Goal: Task Accomplishment & Management: Manage account settings

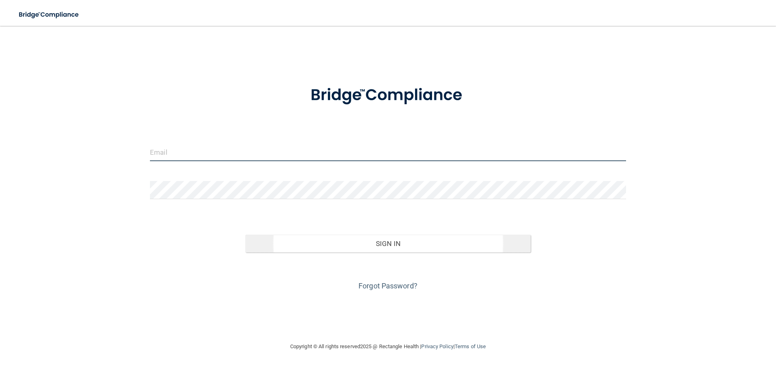
type input "[PERSON_NAME][EMAIL_ADDRESS][DOMAIN_NAME]"
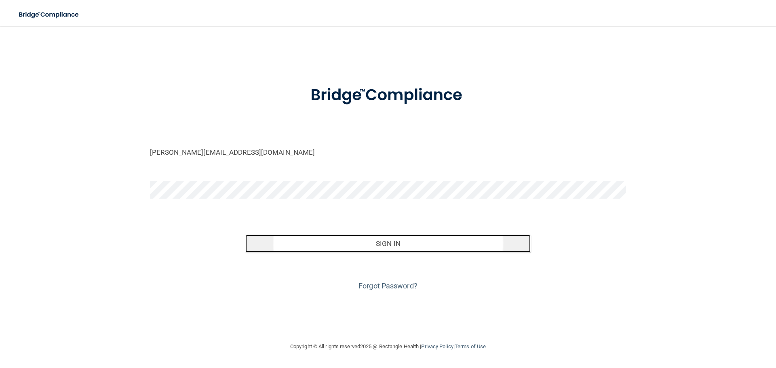
click at [388, 242] on button "Sign In" at bounding box center [388, 244] width 286 height 18
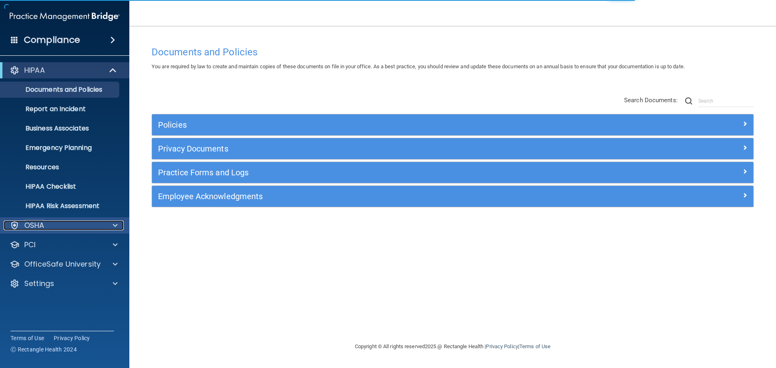
click at [113, 225] on span at bounding box center [115, 226] width 5 height 10
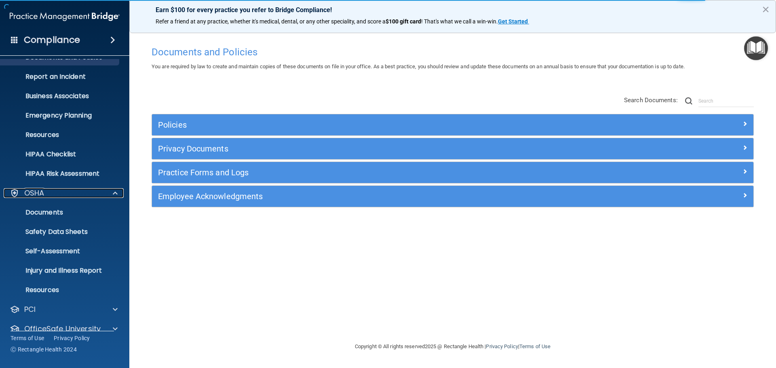
scroll to position [64, 0]
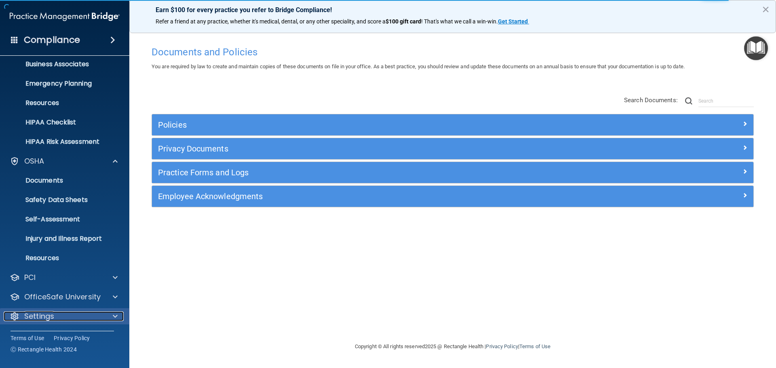
click at [118, 315] on div at bounding box center [114, 317] width 20 height 10
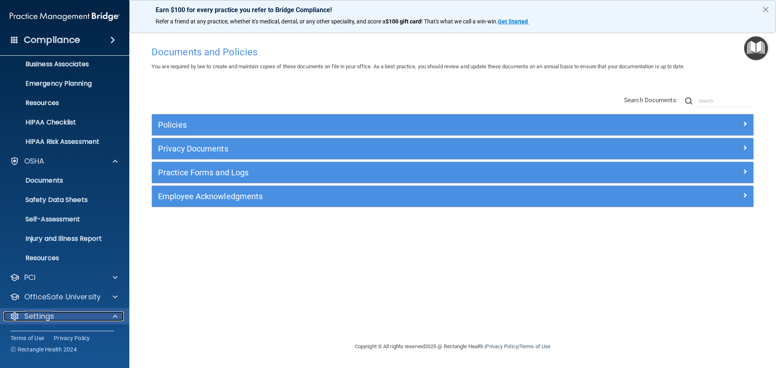
click at [114, 313] on span at bounding box center [115, 317] width 5 height 10
click at [112, 314] on div at bounding box center [114, 317] width 20 height 10
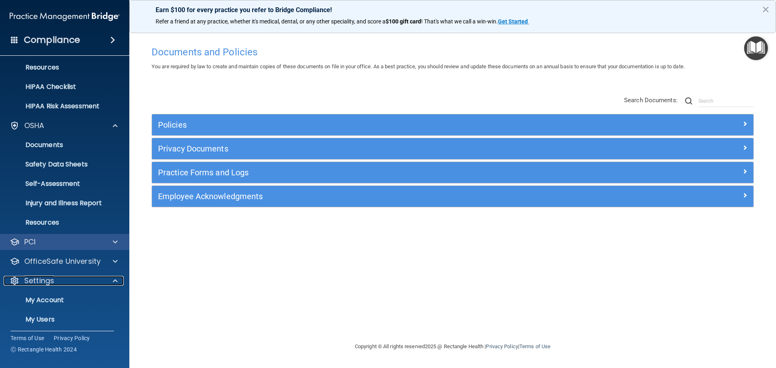
scroll to position [142, 0]
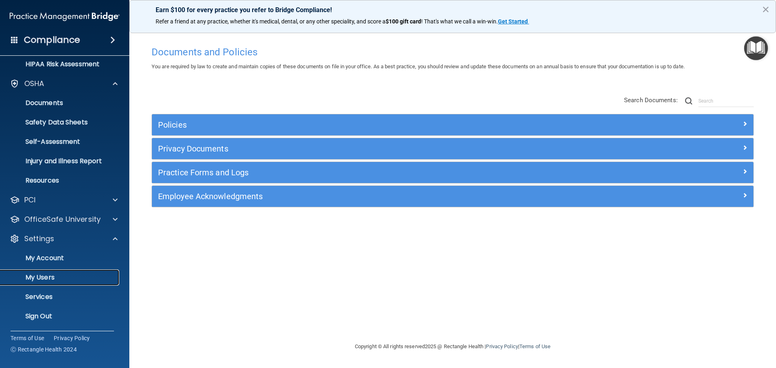
click at [28, 274] on p "My Users" at bounding box center [60, 278] width 110 height 8
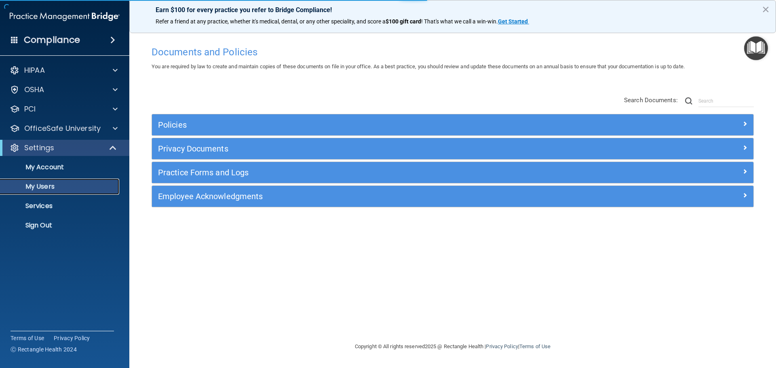
select select "20"
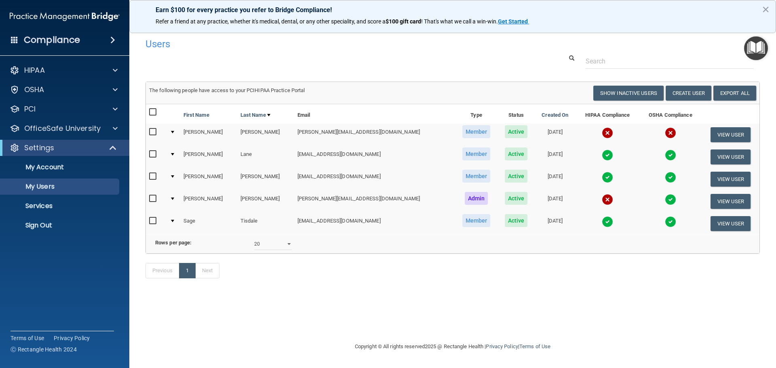
click at [155, 130] on input "checkbox" at bounding box center [153, 132] width 9 height 6
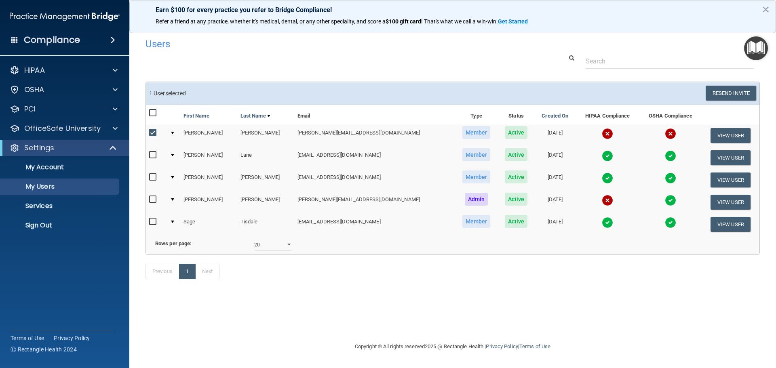
click at [155, 130] on input "checkbox" at bounding box center [153, 133] width 9 height 6
checkbox input "false"
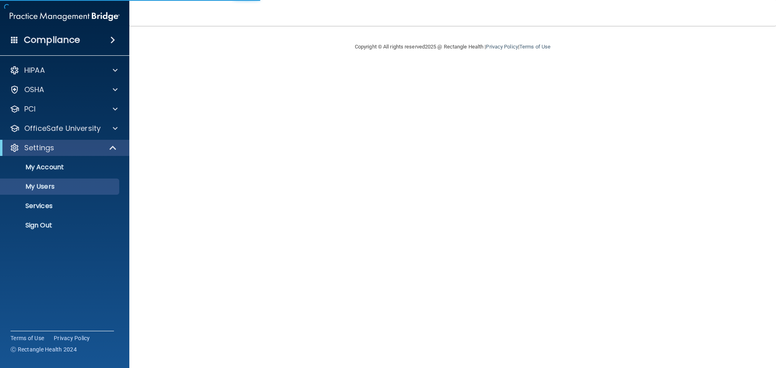
select select "20"
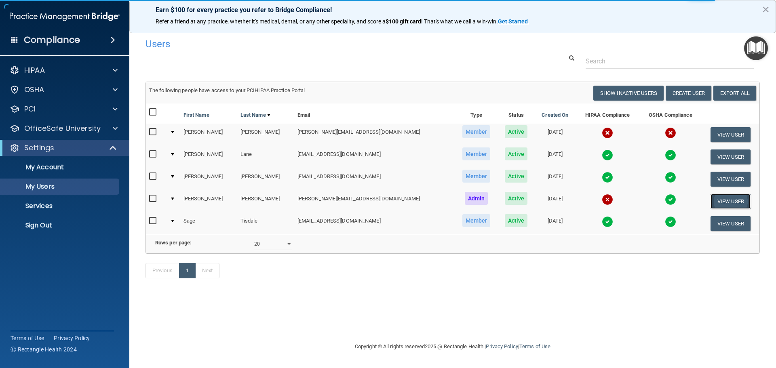
click at [729, 199] on button "View User" at bounding box center [730, 201] width 40 height 15
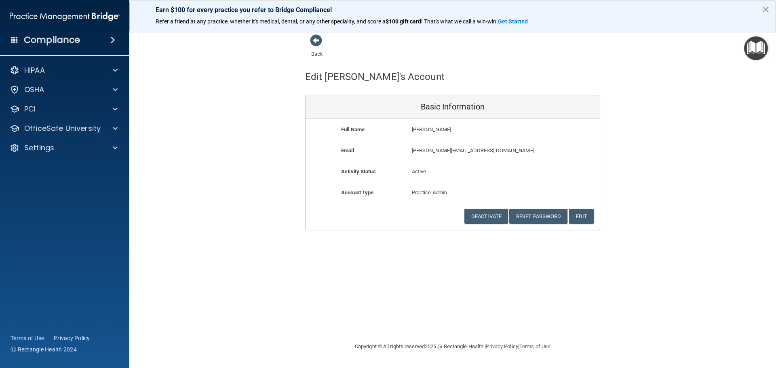
click at [766, 5] on button "×" at bounding box center [766, 9] width 8 height 13
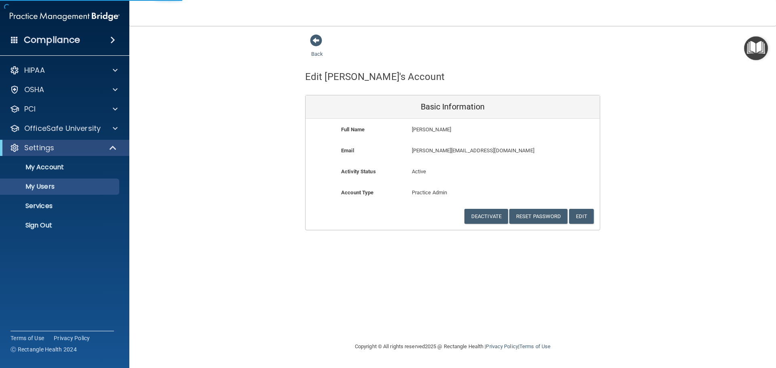
select select "20"
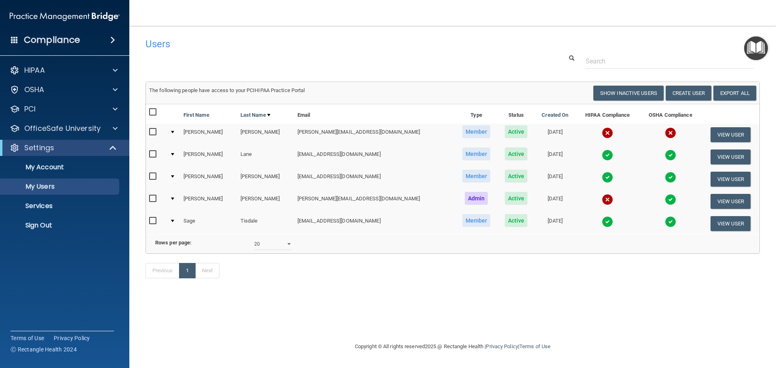
click at [151, 198] on input "checkbox" at bounding box center [153, 199] width 9 height 6
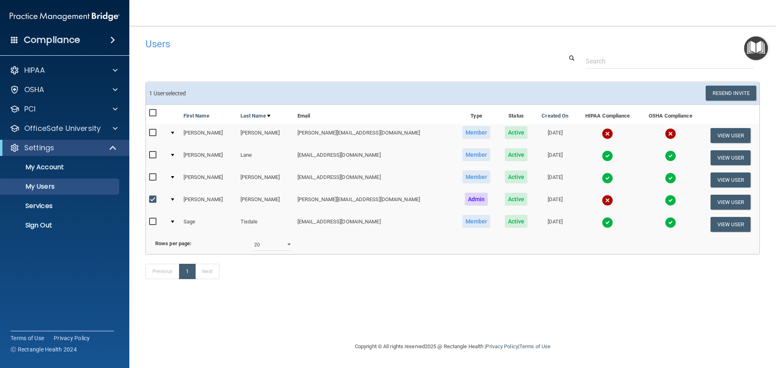
click at [152, 200] on input "checkbox" at bounding box center [153, 199] width 9 height 6
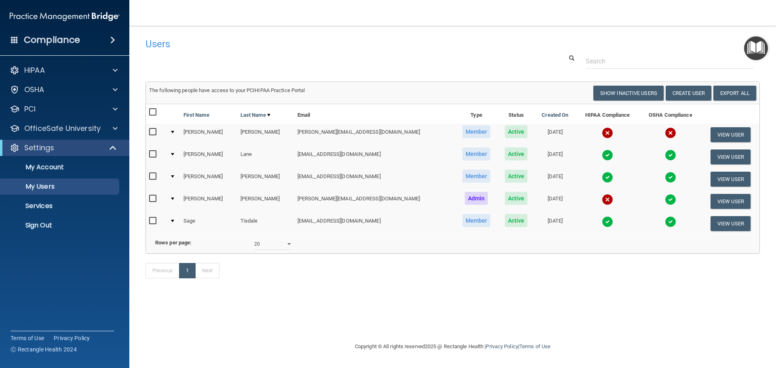
click at [153, 198] on input "checkbox" at bounding box center [153, 199] width 9 height 6
checkbox input "true"
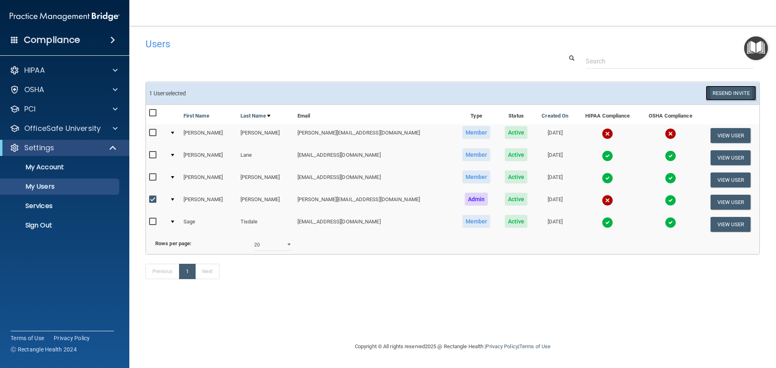
click at [730, 91] on button "Resend Invite" at bounding box center [731, 93] width 51 height 15
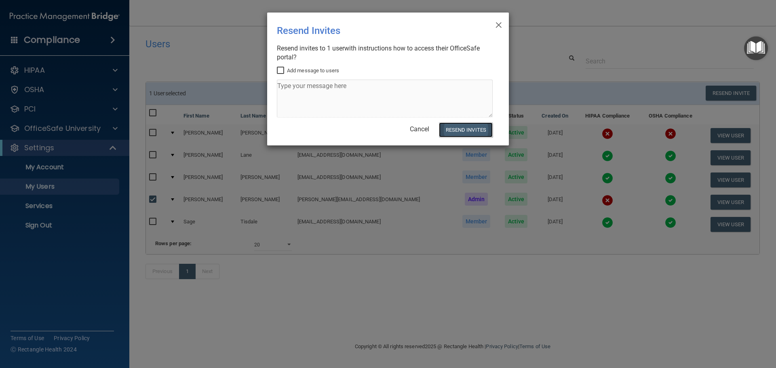
click at [462, 132] on button "Resend Invites" at bounding box center [466, 129] width 54 height 15
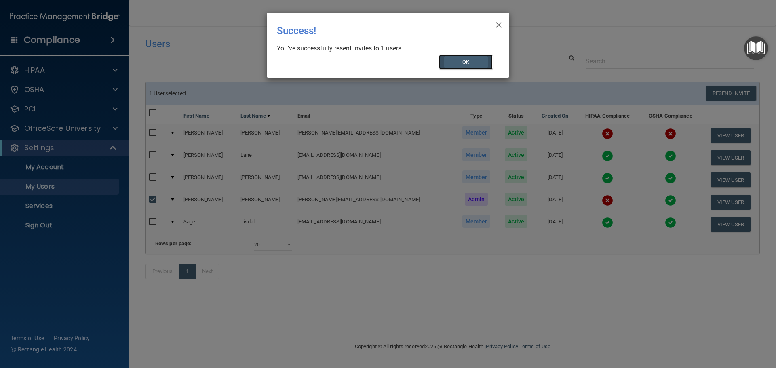
click at [468, 59] on button "OK" at bounding box center [466, 62] width 54 height 15
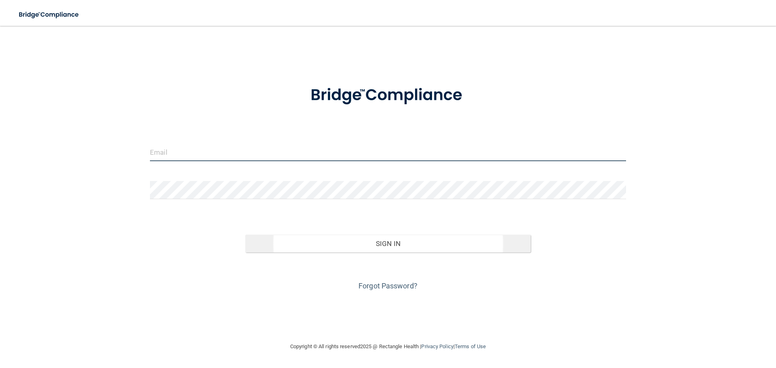
type input "[PERSON_NAME][EMAIL_ADDRESS][DOMAIN_NAME]"
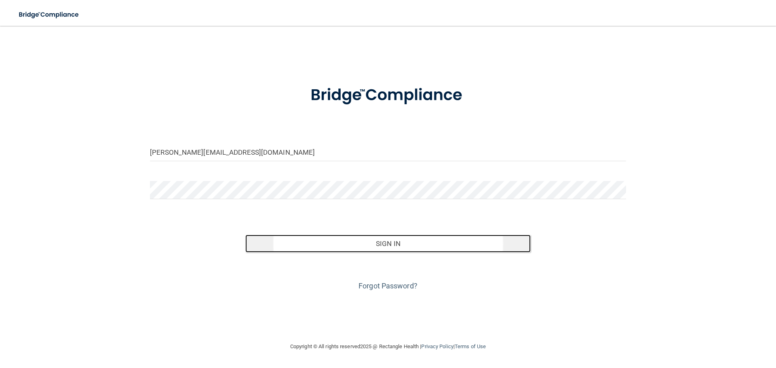
click at [396, 244] on button "Sign In" at bounding box center [388, 244] width 286 height 18
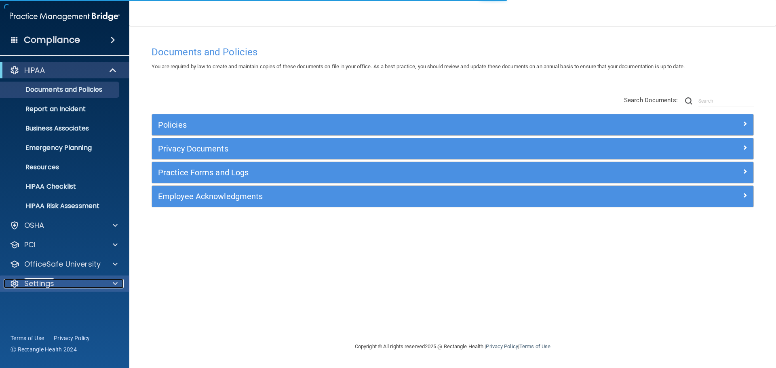
click at [110, 281] on div at bounding box center [114, 284] width 20 height 10
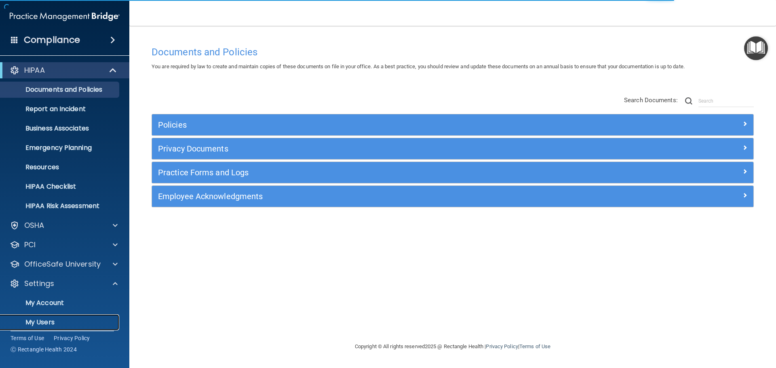
click at [43, 317] on link "My Users" at bounding box center [55, 322] width 127 height 16
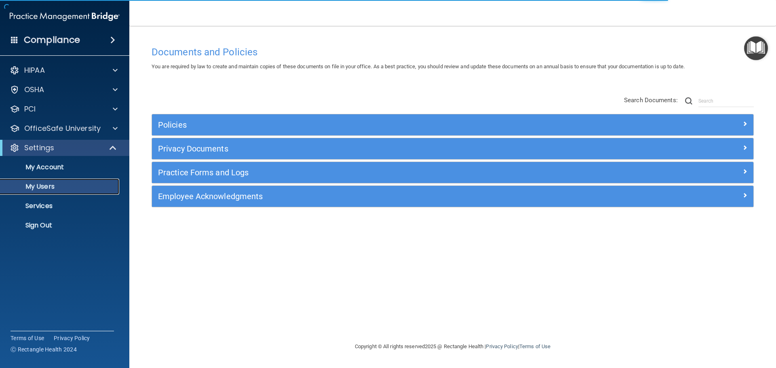
select select "20"
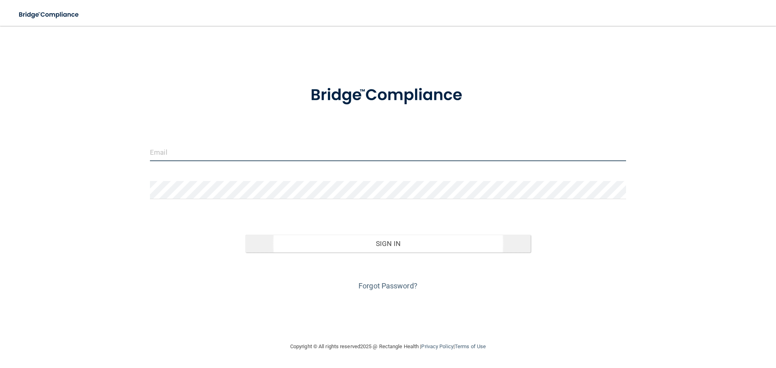
type input "[PERSON_NAME][EMAIL_ADDRESS][DOMAIN_NAME]"
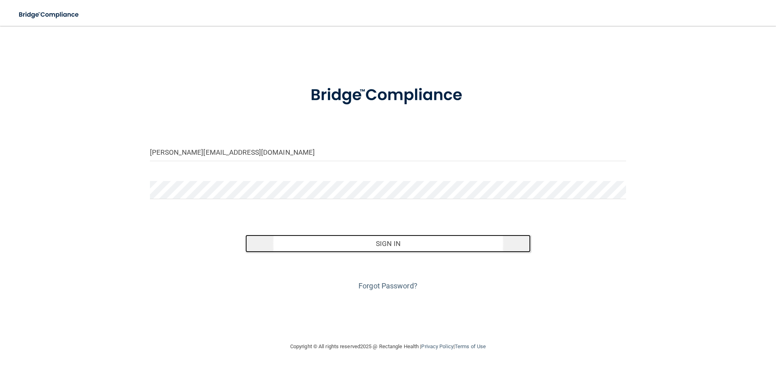
click at [394, 241] on button "Sign In" at bounding box center [388, 244] width 286 height 18
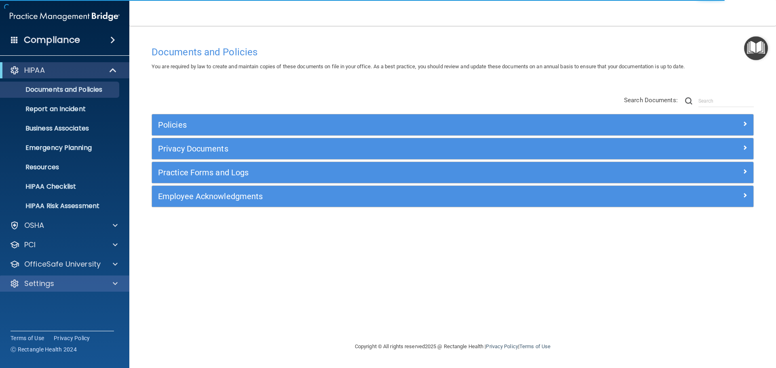
click at [105, 278] on div "Settings" at bounding box center [65, 284] width 130 height 16
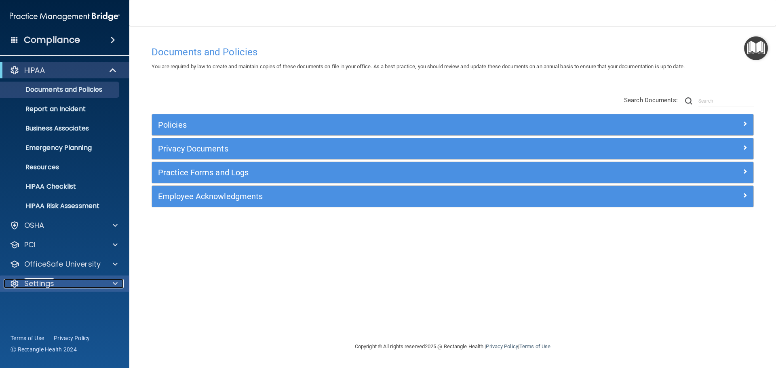
click at [118, 282] on div at bounding box center [114, 284] width 20 height 10
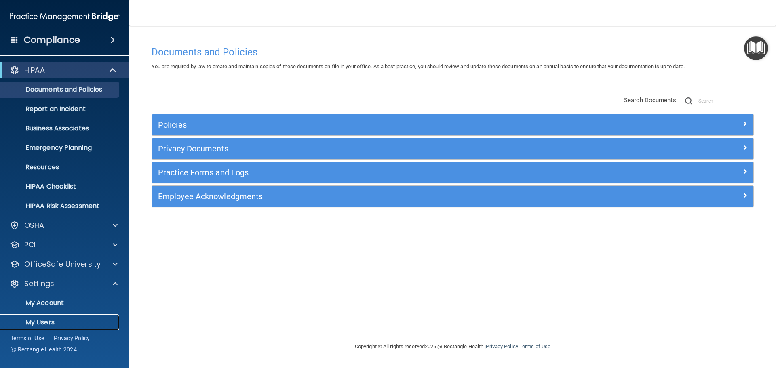
click at [49, 321] on p "My Users" at bounding box center [60, 322] width 110 height 8
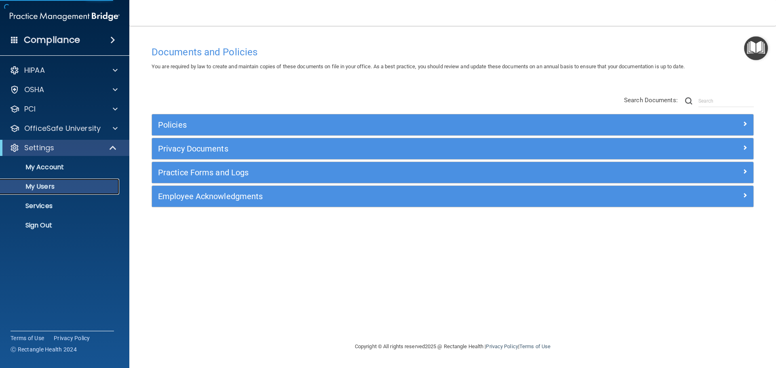
select select "20"
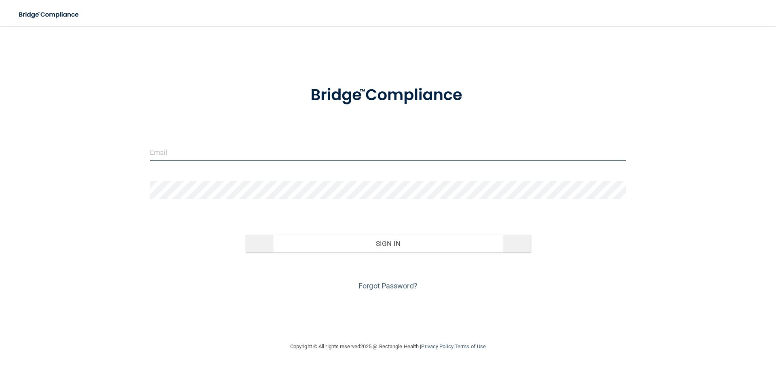
type input "[PERSON_NAME][EMAIL_ADDRESS][DOMAIN_NAME]"
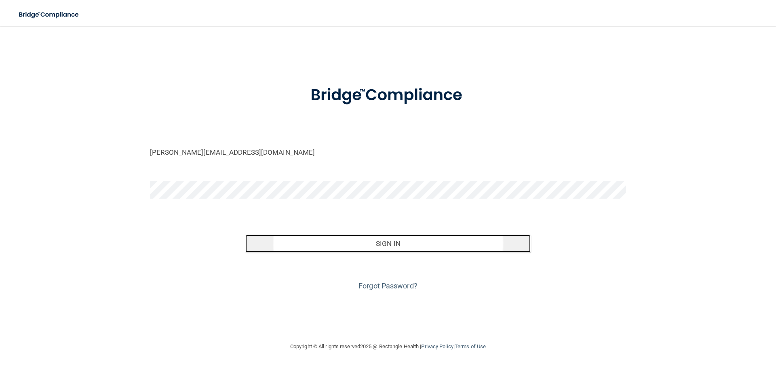
click at [386, 246] on button "Sign In" at bounding box center [388, 244] width 286 height 18
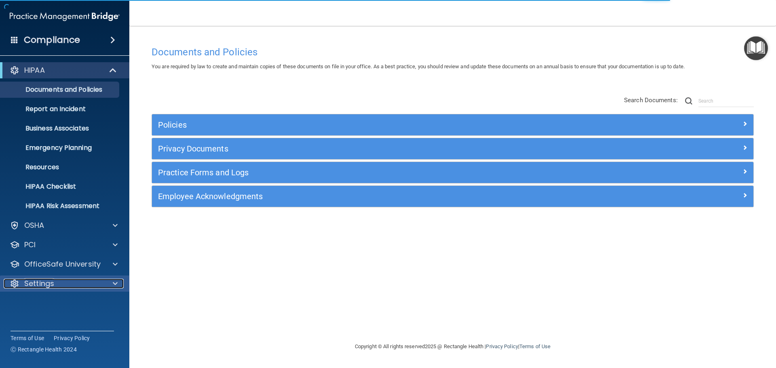
click at [114, 285] on span at bounding box center [115, 284] width 5 height 10
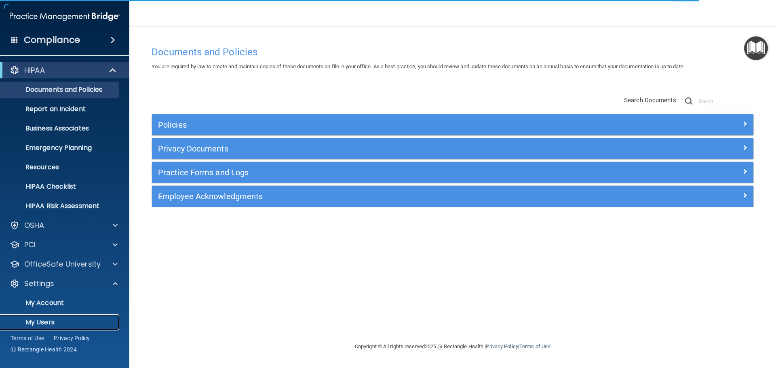
click at [70, 324] on p "My Users" at bounding box center [60, 322] width 110 height 8
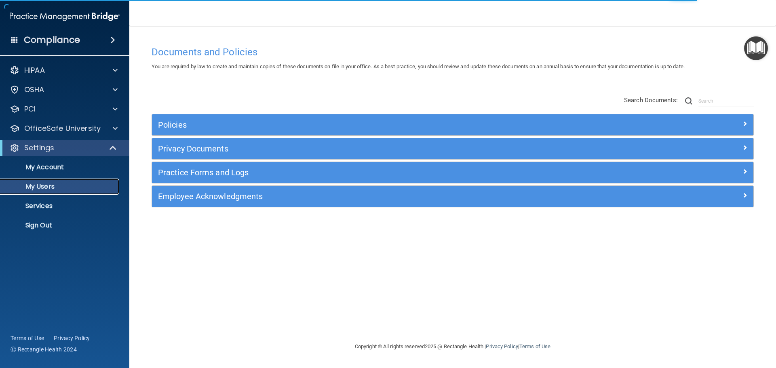
select select "20"
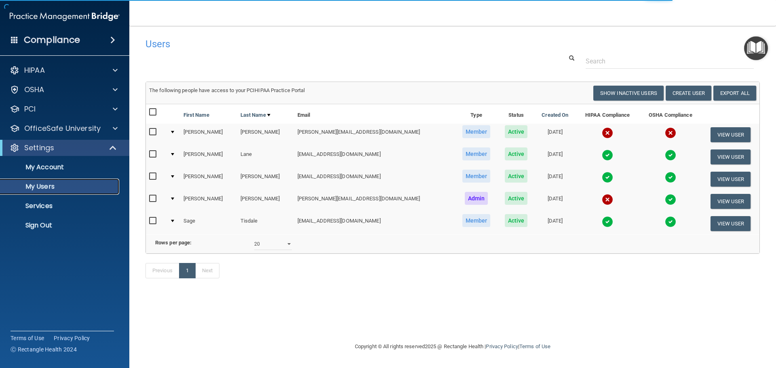
click at [43, 183] on p "My Users" at bounding box center [60, 187] width 110 height 8
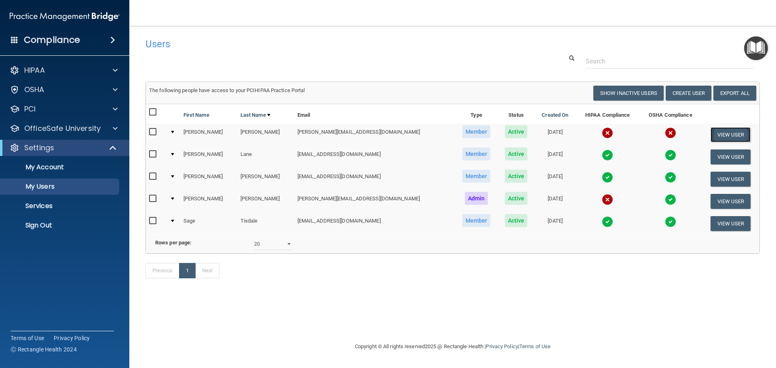
click at [724, 131] on button "View User" at bounding box center [730, 134] width 40 height 15
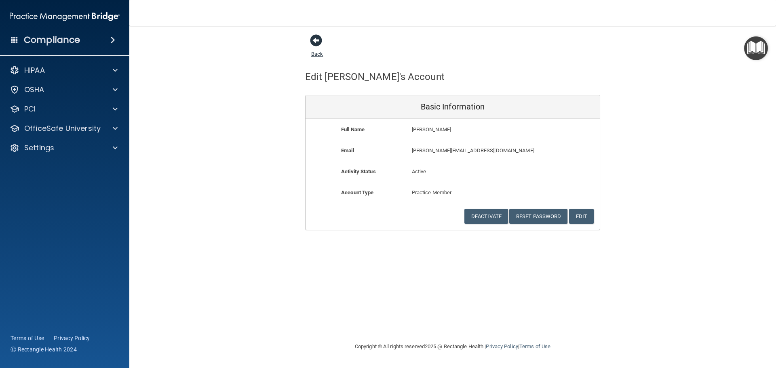
click at [316, 38] on span at bounding box center [316, 40] width 12 height 12
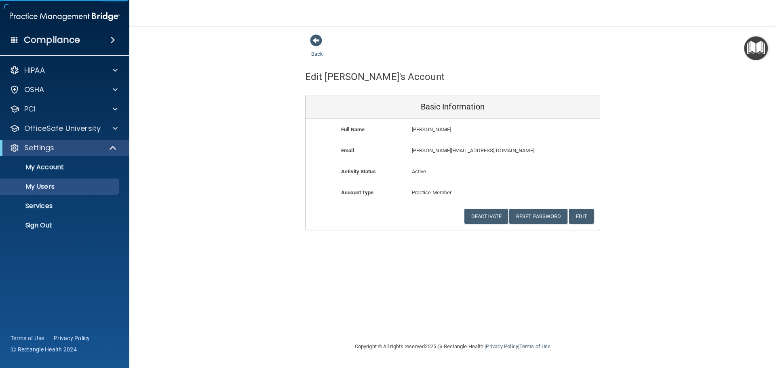
select select "20"
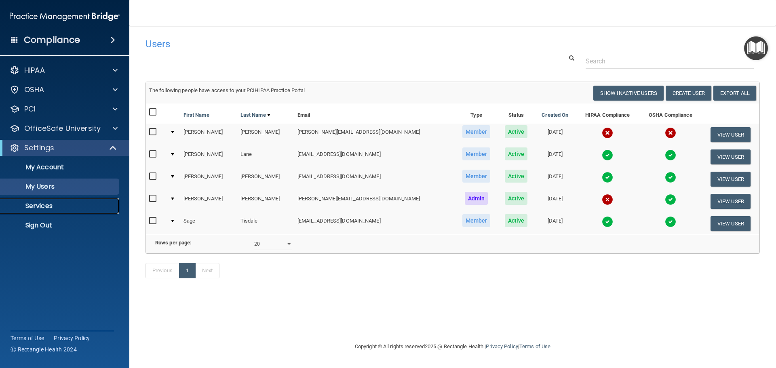
click at [44, 204] on p "Services" at bounding box center [60, 206] width 110 height 8
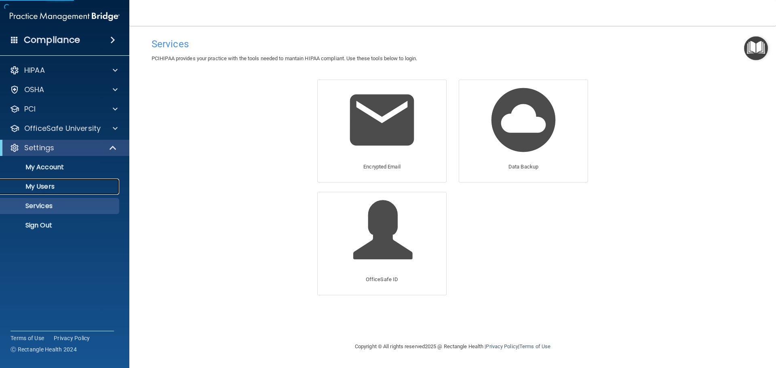
click at [44, 185] on p "My Users" at bounding box center [60, 187] width 110 height 8
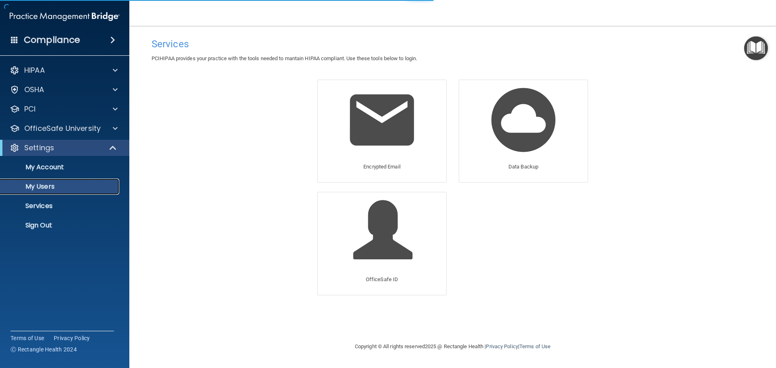
select select "20"
